Goal: Transaction & Acquisition: Subscribe to service/newsletter

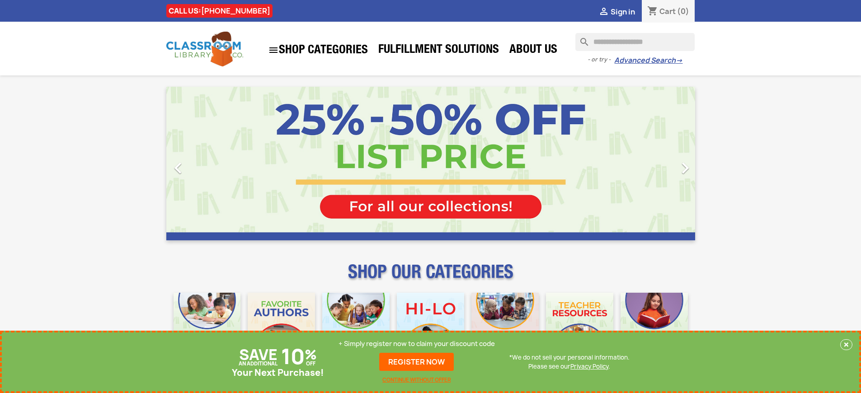
click at [417, 348] on p "+ Simply register now to claim your discount code" at bounding box center [416, 343] width 156 height 9
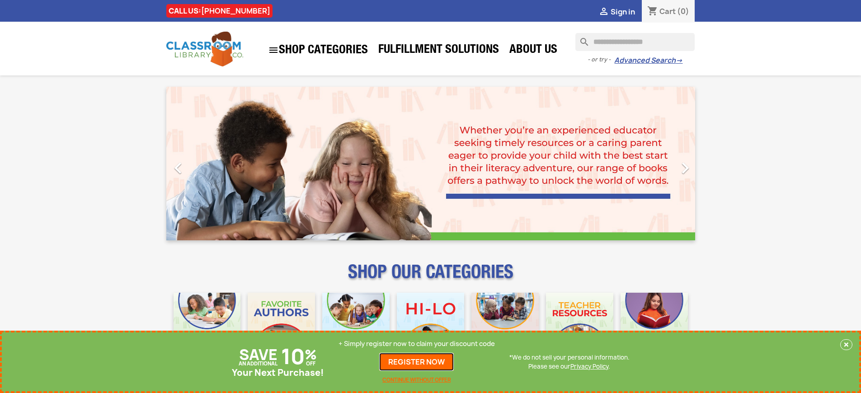
click at [417, 362] on link "REGISTER NOW" at bounding box center [416, 362] width 75 height 18
click at [417, 344] on p "+ Simply register now to claim your discount code" at bounding box center [416, 343] width 156 height 9
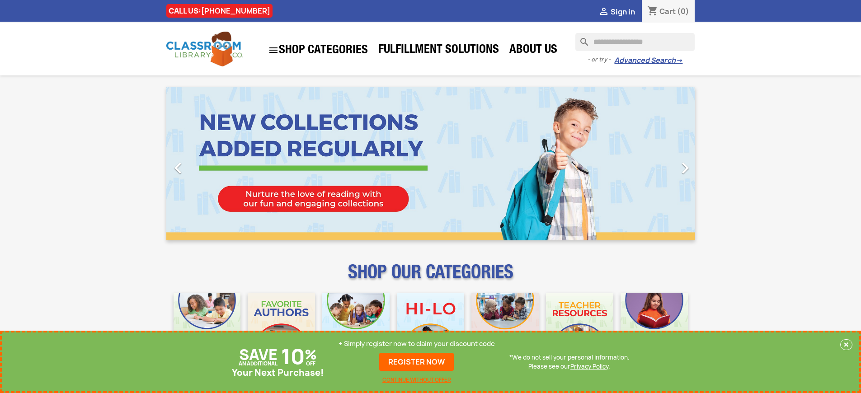
click at [417, 344] on p "+ Simply register now to claim your discount code" at bounding box center [416, 343] width 156 height 9
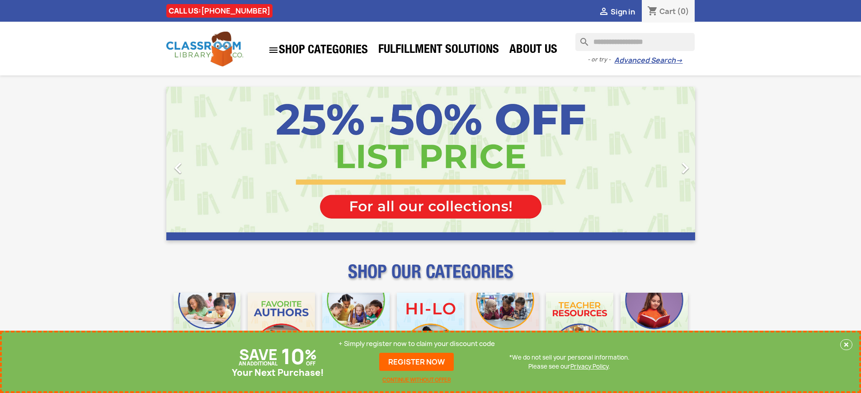
click at [417, 344] on p "+ Simply register now to claim your discount code" at bounding box center [416, 343] width 156 height 9
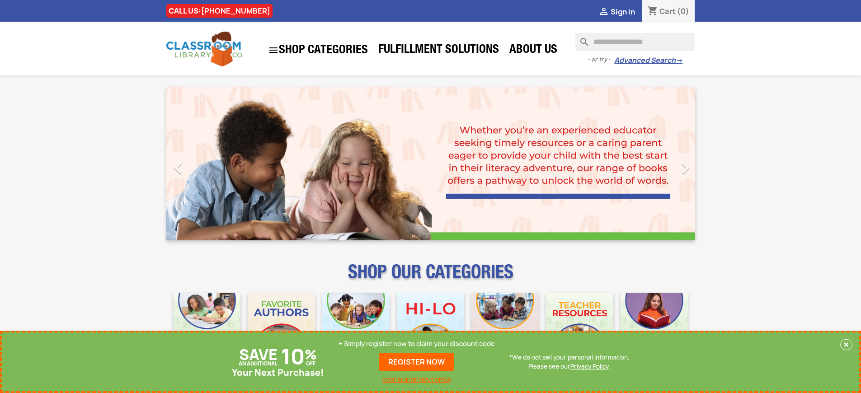
click at [417, 344] on p "+ Simply register now to claim your discount code" at bounding box center [416, 343] width 156 height 9
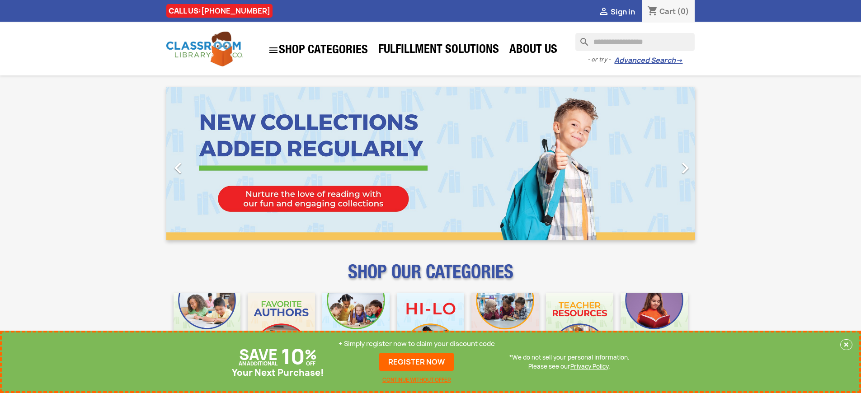
click at [417, 344] on p "+ Simply register now to claim your discount code" at bounding box center [416, 343] width 156 height 9
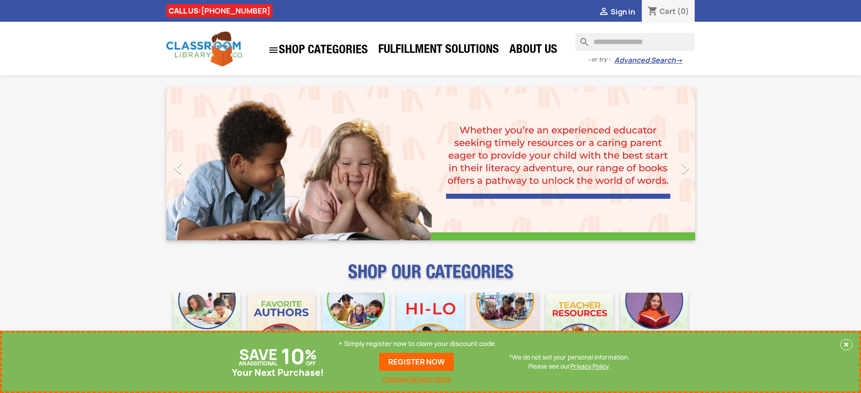
click at [417, 344] on p "+ Simply register now to claim your discount code" at bounding box center [416, 343] width 156 height 9
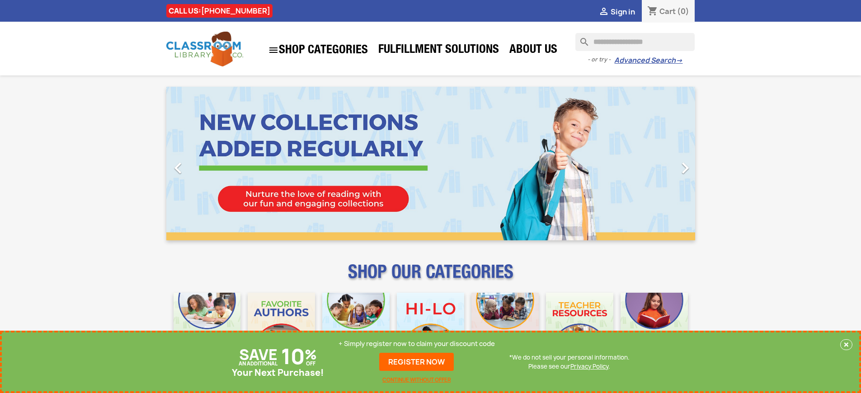
click at [417, 344] on p "+ Simply register now to claim your discount code" at bounding box center [416, 343] width 156 height 9
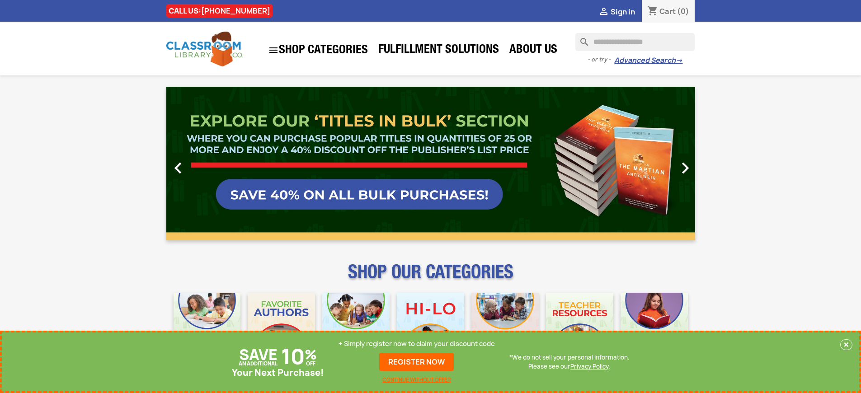
click at [417, 344] on p "+ Simply register now to claim your discount code" at bounding box center [416, 343] width 156 height 9
click at [417, 362] on link "REGISTER NOW" at bounding box center [416, 362] width 75 height 18
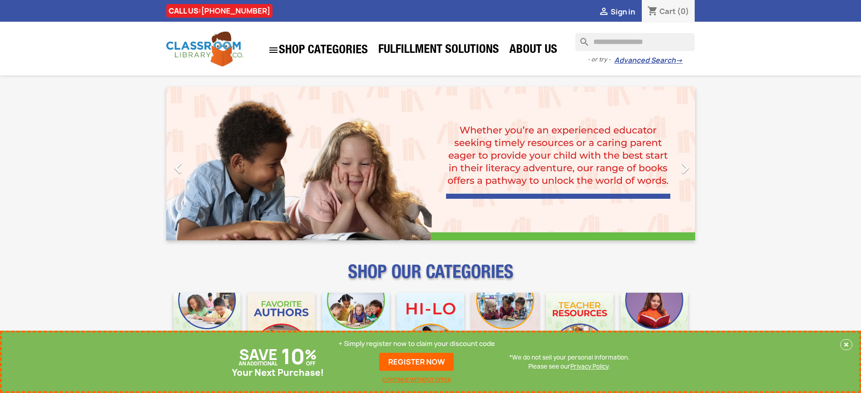
click at [417, 344] on p "+ Simply register now to claim your discount code" at bounding box center [416, 343] width 156 height 9
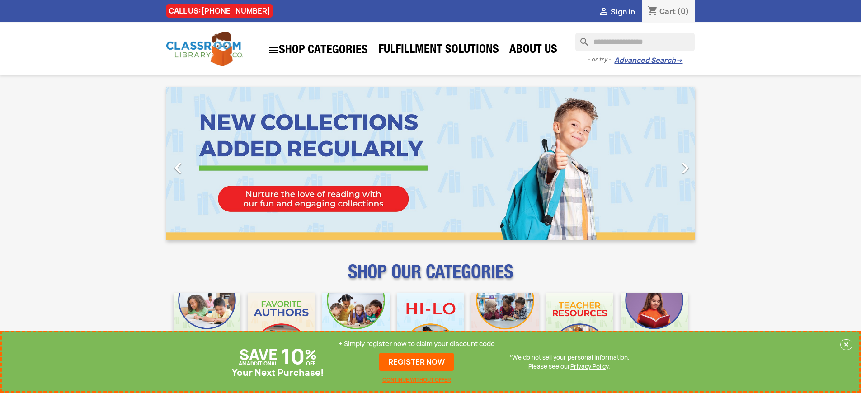
click at [417, 344] on p "+ Simply register now to claim your discount code" at bounding box center [416, 343] width 156 height 9
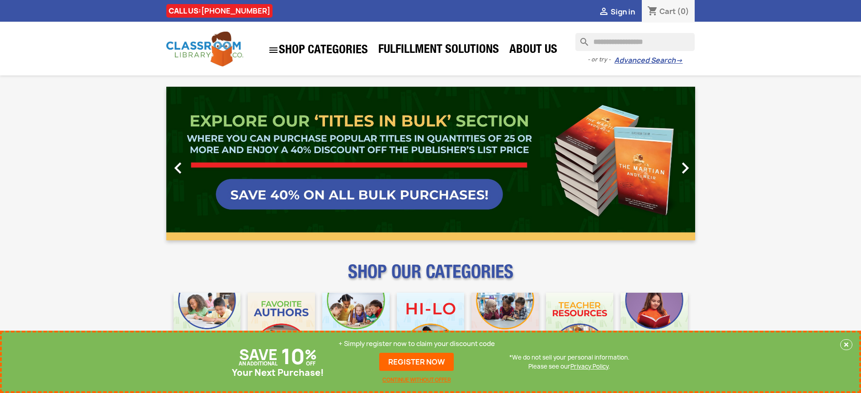
click at [417, 344] on p "+ Simply register now to claim your discount code" at bounding box center [416, 343] width 156 height 9
click at [417, 362] on link "REGISTER NOW" at bounding box center [416, 362] width 75 height 18
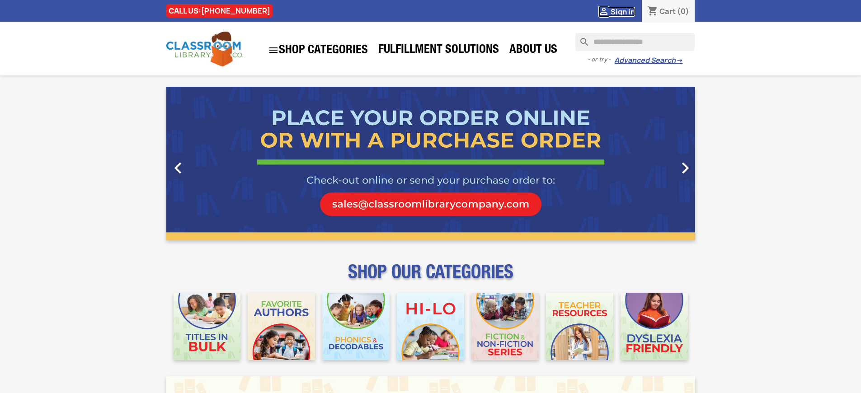
click at [622, 11] on span "Sign in" at bounding box center [622, 12] width 24 height 10
